Goal: Check status

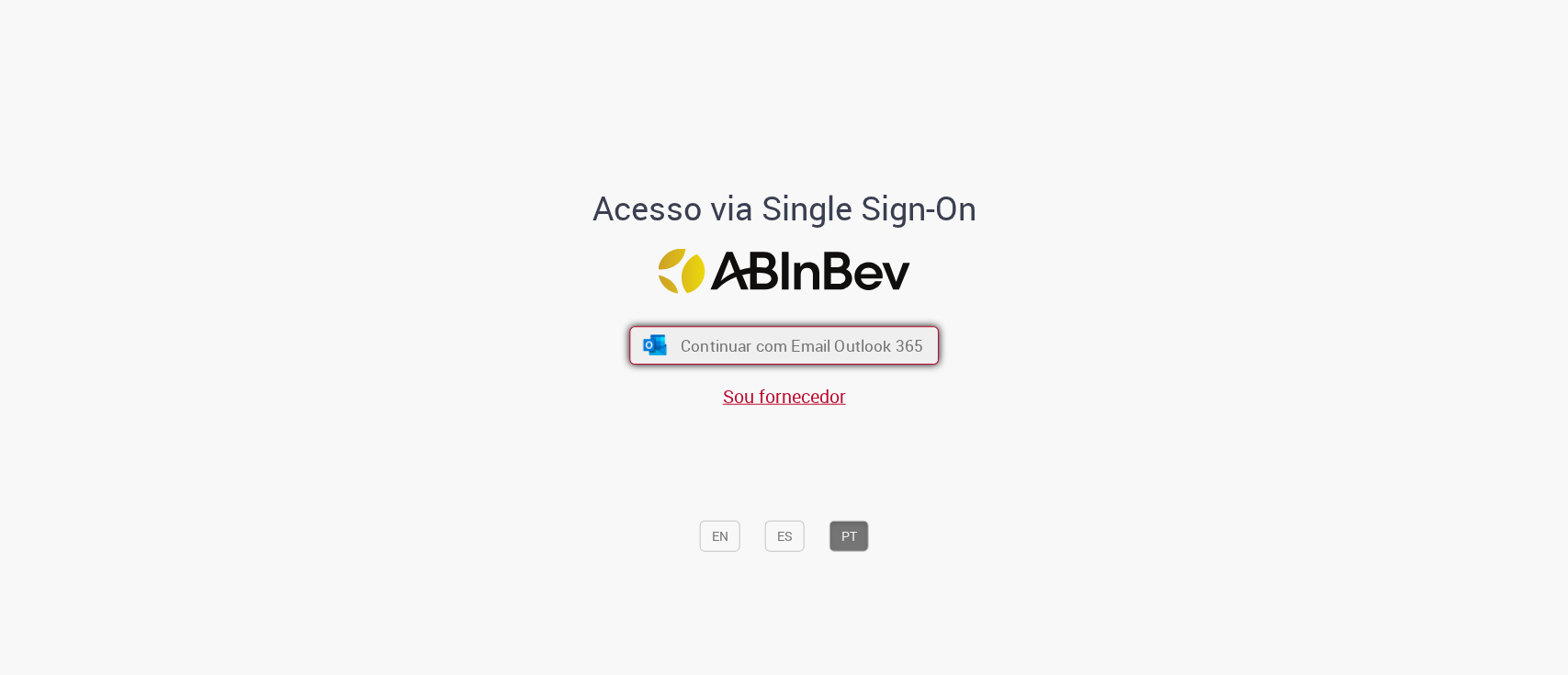
click at [821, 327] on button "Continuar com Email Outlook 365" at bounding box center [784, 344] width 310 height 38
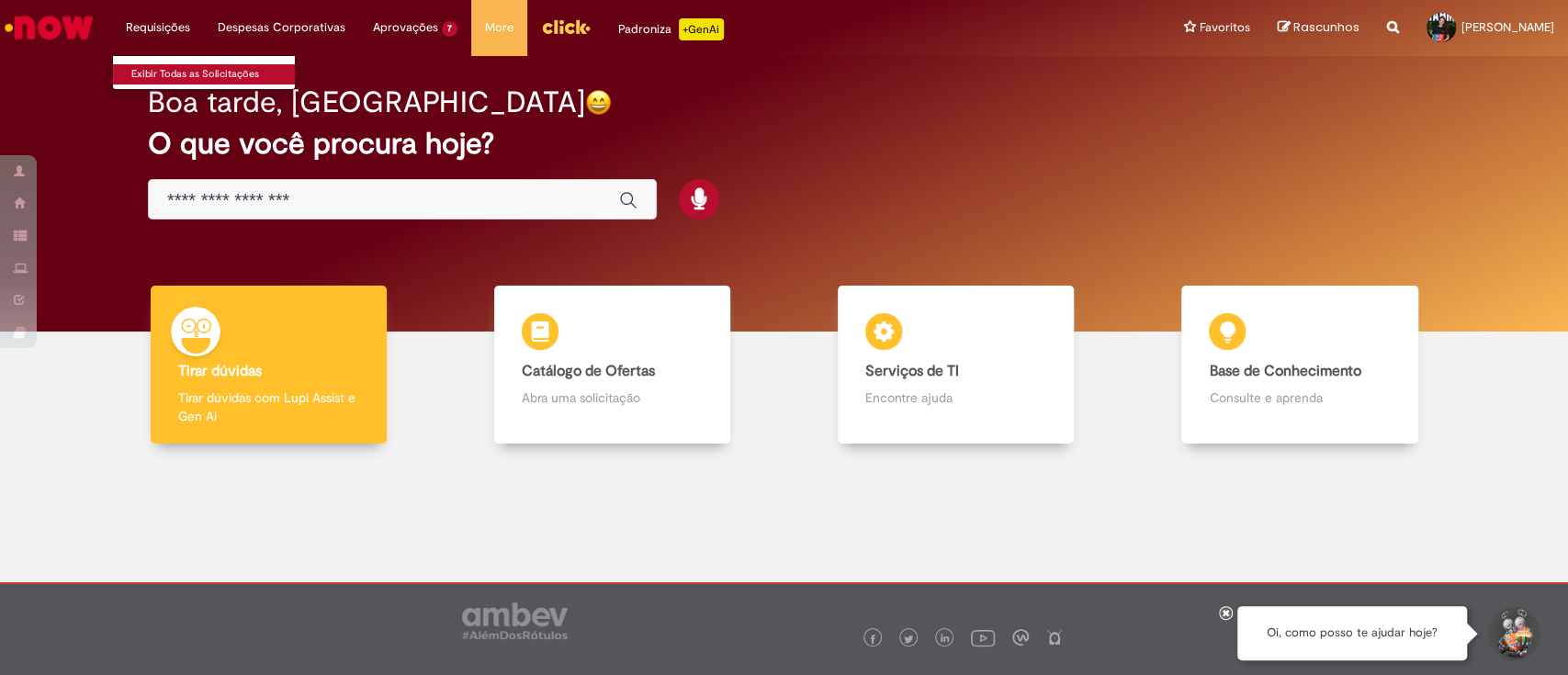
click at [191, 71] on link "Exibir Todas as Solicitações" at bounding box center [213, 74] width 202 height 20
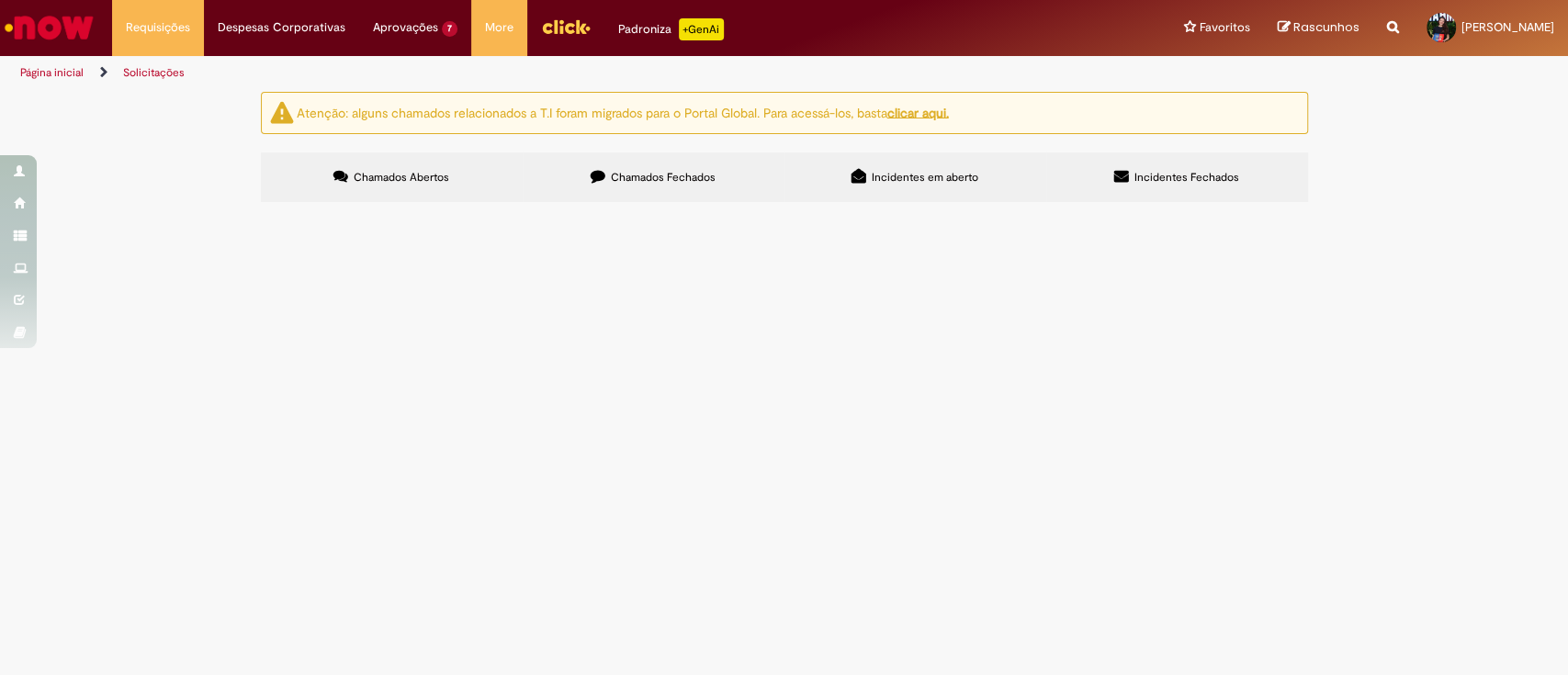
click at [739, 179] on label "Chamados Fechados" at bounding box center [653, 177] width 262 height 49
click at [0, 0] on div "Encerrado" at bounding box center [0, 0] width 0 height 0
click at [872, 173] on span "Incidentes em aberto" at bounding box center [925, 178] width 106 height 15
click at [1129, 164] on label "Incidentes Fechados" at bounding box center [1177, 177] width 262 height 49
click at [455, 174] on label "Chamados Abertos" at bounding box center [391, 177] width 262 height 49
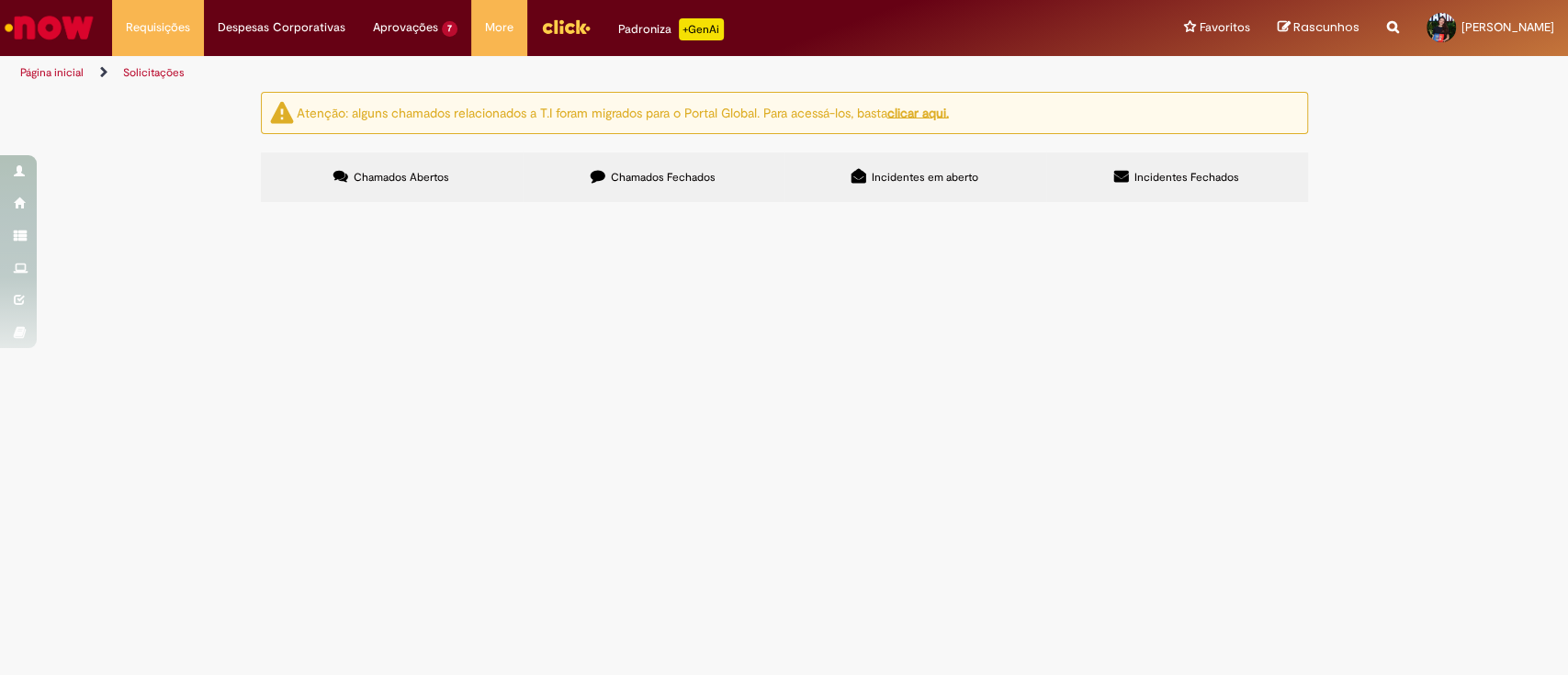
click at [724, 173] on label "Chamados Fechados" at bounding box center [653, 177] width 262 height 49
click at [0, 0] on td "Olá, já solicitei o cartão para Fabrine, mas até o momento não chegou" at bounding box center [0, 0] width 0 height 0
click at [0, 0] on span "Olá, já solicitei o cartão para Fabrine, mas até o momento não chegou" at bounding box center [0, 0] width 0 height 0
click at [0, 0] on td "R13243515" at bounding box center [0, 0] width 0 height 0
click at [0, 0] on span "R13243515" at bounding box center [0, 0] width 0 height 0
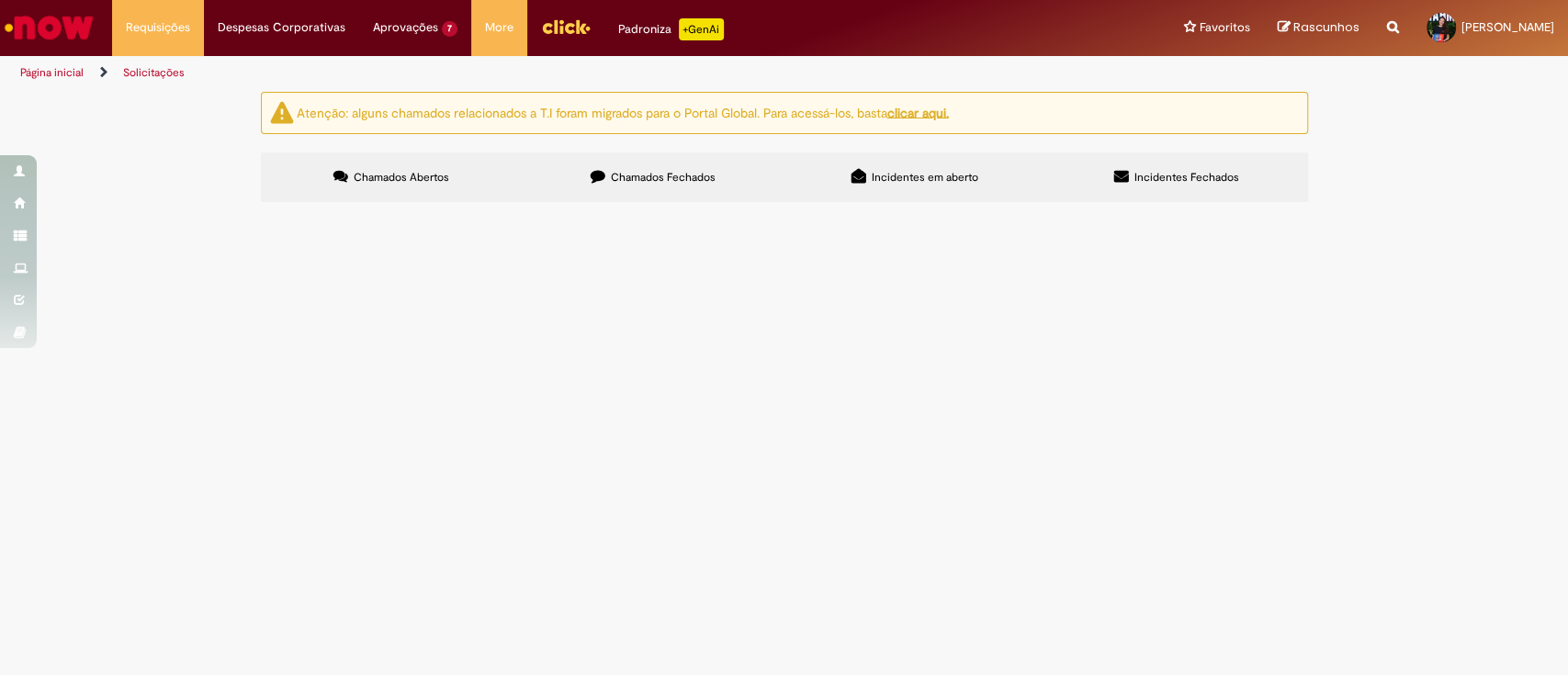
click at [0, 0] on span "R13243515" at bounding box center [0, 0] width 0 height 0
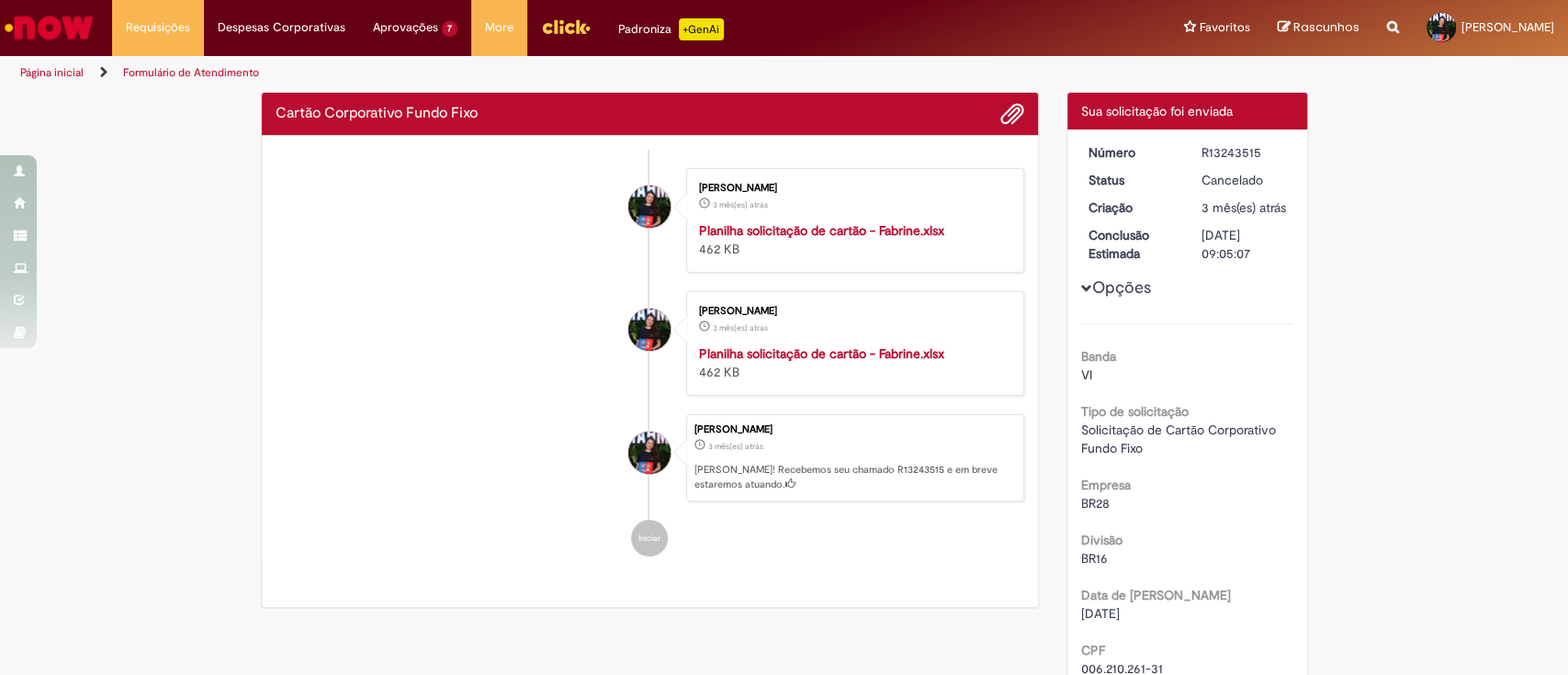
click at [810, 233] on strong "Planilha solicitação de cartão - Fabrine.xlsx" at bounding box center [821, 231] width 245 height 17
